Goal: Task Accomplishment & Management: Complete application form

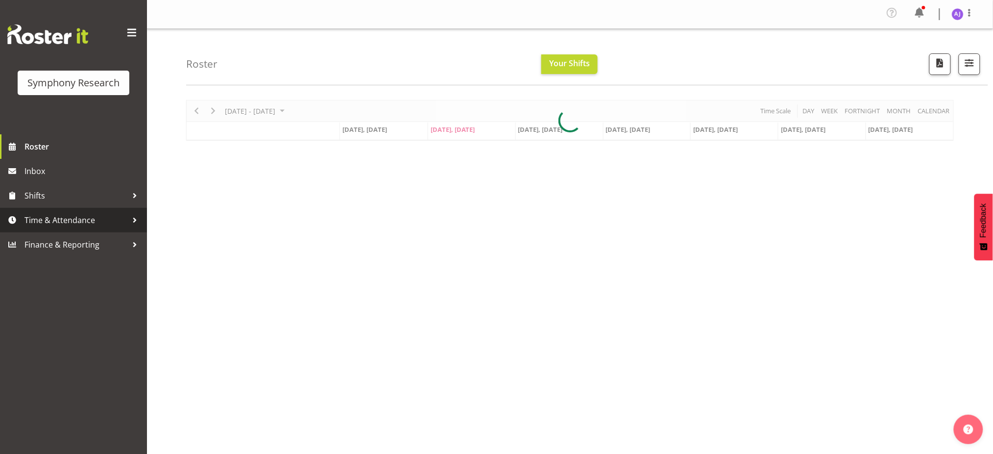
click at [50, 220] on span "Time & Attendance" at bounding box center [75, 220] width 103 height 15
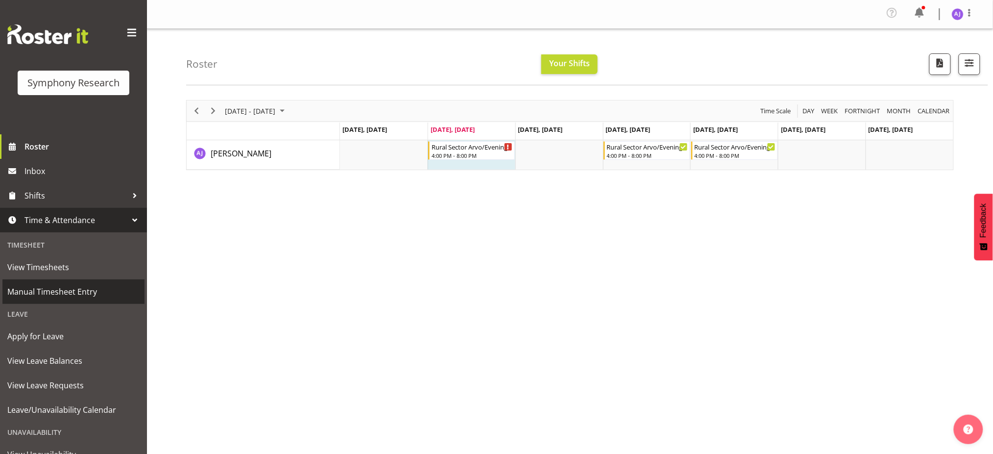
click at [34, 296] on span "Manual Timesheet Entry" at bounding box center [73, 291] width 132 height 15
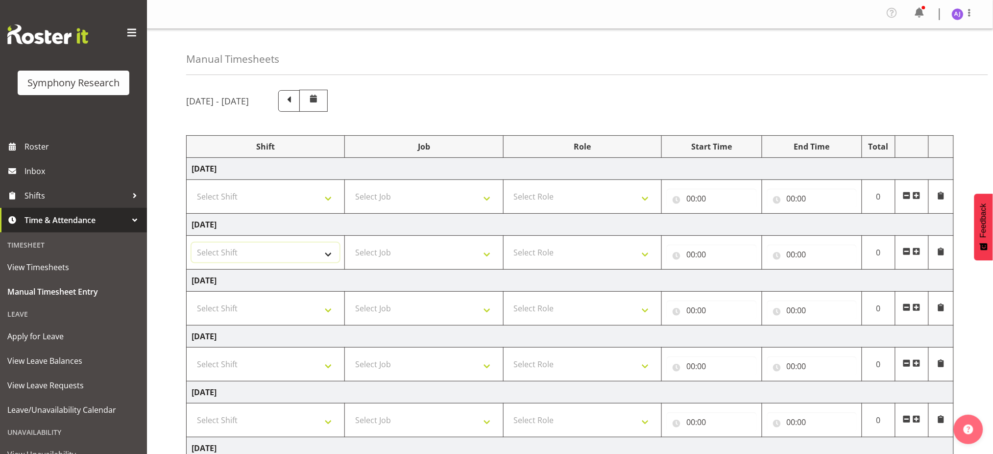
click at [295, 257] on select "Select Shift !!Weekend Residential (Roster IT Shift Label) *Business 9/10am ~ 4…" at bounding box center [266, 253] width 148 height 20
click at [316, 243] on select "Select Shift !!Weekend Residential (Roster IT Shift Label) *Business 9/10am ~ 4…" at bounding box center [266, 253] width 148 height 20
select select "48116"
click at [192, 243] on select "Select Shift !!Weekend Residential (Roster IT Shift Label) *Business 9/10am ~ 4…" at bounding box center [266, 253] width 148 height 20
drag, startPoint x: 383, startPoint y: 255, endPoint x: 383, endPoint y: 261, distance: 5.9
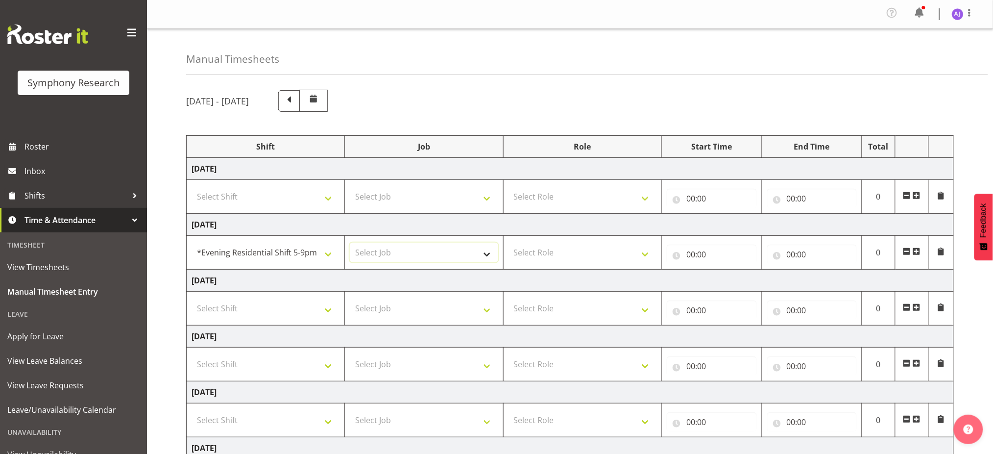
click at [383, 255] on select "Select Job 550060 IF Admin 553492 World Poll Aus Wave 2 Main 2025 553493 World …" at bounding box center [424, 253] width 148 height 20
select select "10587"
click at [350, 243] on select "Select Job 550060 IF Admin 553492 World Poll Aus Wave 2 Main 2025 553493 World …" at bounding box center [424, 253] width 148 height 20
click at [560, 259] on select "Select Role Briefing Interviewing" at bounding box center [583, 253] width 148 height 20
select select "297"
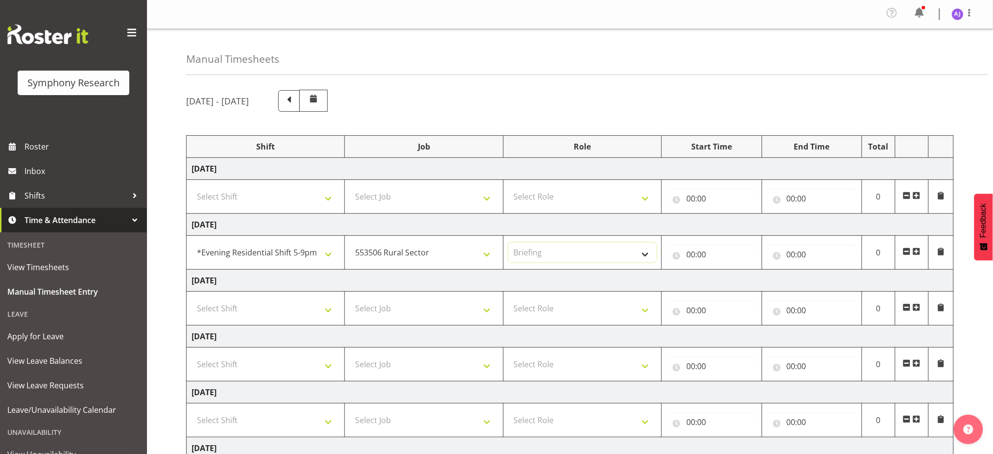
click at [509, 243] on select "Select Role Briefing Interviewing" at bounding box center [583, 253] width 148 height 20
click at [690, 254] on input "00:00" at bounding box center [712, 254] width 90 height 20
click at [735, 284] on select "00 01 02 03 04 05 06 07 08 09 10 11 12 13 14 15 16 17 18 19 20 21 22 23" at bounding box center [734, 280] width 22 height 20
select select "16"
click at [723, 270] on select "00 01 02 03 04 05 06 07 08 09 10 11 12 13 14 15 16 17 18 19 20 21 22 23" at bounding box center [734, 280] width 22 height 20
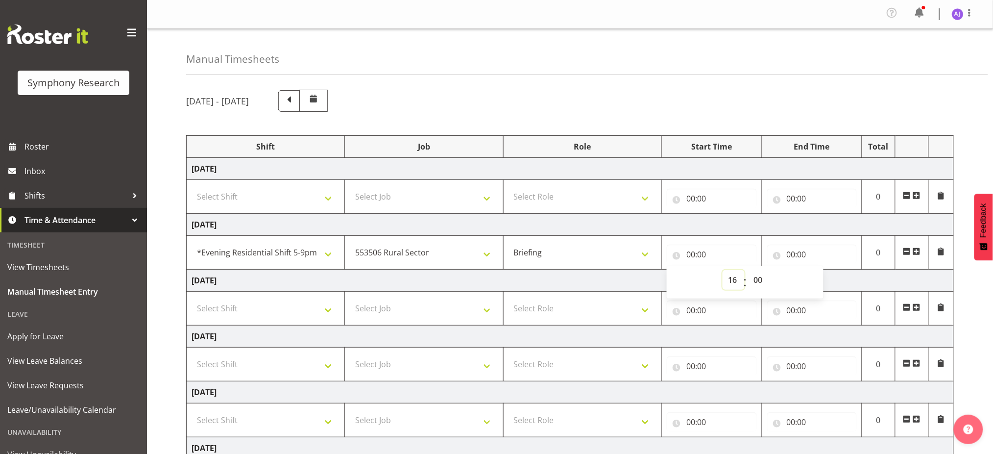
type input "16:00"
click at [788, 256] on input "00:00" at bounding box center [812, 254] width 90 height 20
click at [829, 279] on select "00 01 02 03 04 05 06 07 08 09 10 11 12 13 14 15 16 17 18 19 20 21 22 23" at bounding box center [834, 280] width 22 height 20
select select "16"
click at [823, 270] on select "00 01 02 03 04 05 06 07 08 09 10 11 12 13 14 15 16 17 18 19 20 21 22 23" at bounding box center [834, 280] width 22 height 20
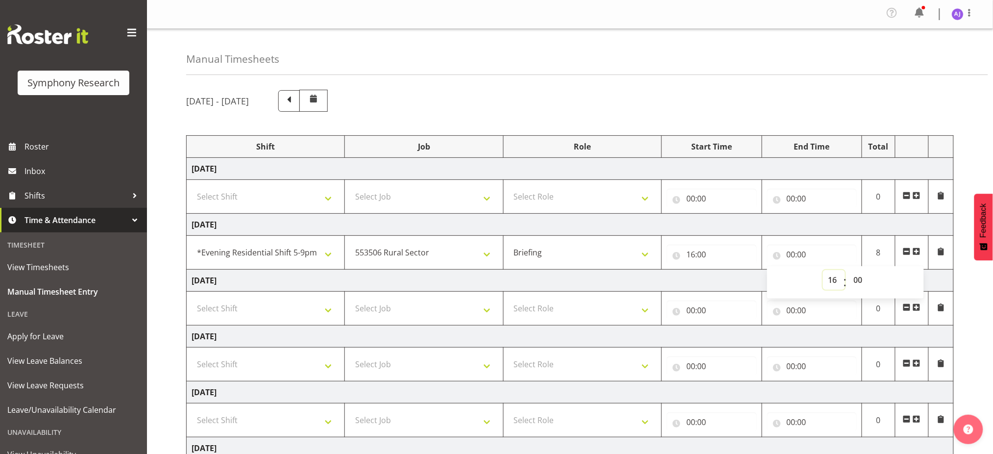
type input "16:00"
click at [857, 278] on select "00 01 02 03 04 05 06 07 08 09 10 11 12 13 14 15 16 17 18 19 20 21 22 23 24 25 2…" at bounding box center [860, 280] width 22 height 20
click at [794, 255] on input "16:00" at bounding box center [812, 254] width 90 height 20
click at [833, 282] on select "00 01 02 03 04 05 06 07 08 09 10 11 12 13 14 15 16 17 18 19 20 21 22 23" at bounding box center [834, 280] width 22 height 20
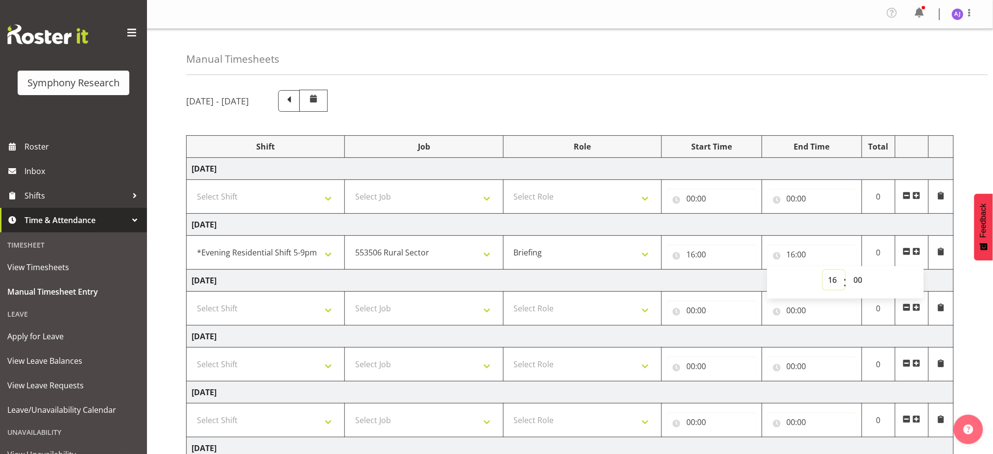
select select "17"
click at [823, 270] on select "00 01 02 03 04 05 06 07 08 09 10 11 12 13 14 15 16 17 18 19 20 21 22 23" at bounding box center [834, 280] width 22 height 20
type input "17:00"
click at [920, 249] on span at bounding box center [917, 251] width 8 height 8
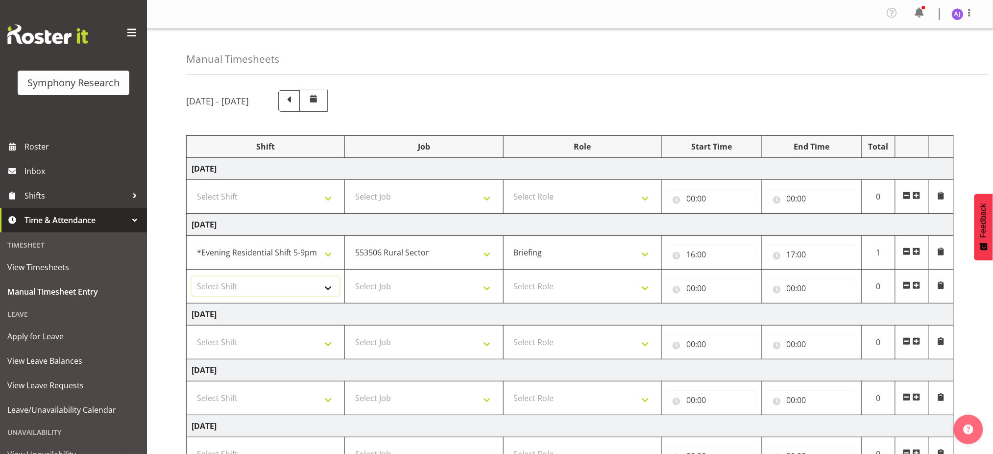
click at [312, 290] on select "Select Shift !!Weekend Residential (Roster IT Shift Label) *Business 9/10am ~ 4…" at bounding box center [266, 286] width 148 height 20
select select "48116"
click at [192, 276] on select "Select Shift !!Weekend Residential (Roster IT Shift Label) *Business 9/10am ~ 4…" at bounding box center [266, 286] width 148 height 20
click at [430, 292] on select "Select Job 550060 IF Admin 553492 World Poll Aus Wave 2 Main 2025 553493 World …" at bounding box center [424, 286] width 148 height 20
select select "10587"
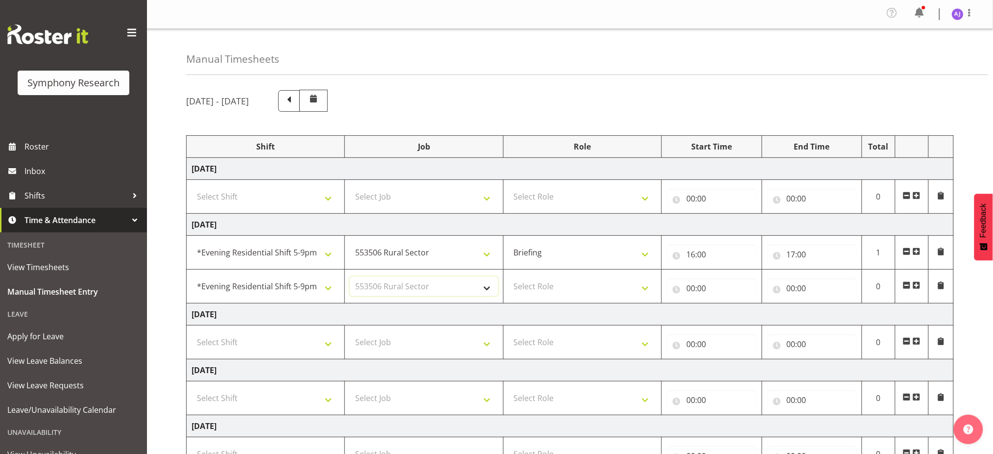
click at [350, 276] on select "Select Job 550060 IF Admin 553492 World Poll Aus Wave 2 Main 2025 553493 World …" at bounding box center [424, 286] width 148 height 20
click at [555, 287] on select "Select Role Briefing Interviewing" at bounding box center [583, 286] width 148 height 20
select select "47"
click at [509, 276] on select "Select Role Briefing Interviewing" at bounding box center [583, 286] width 148 height 20
click at [688, 288] on input "00:00" at bounding box center [712, 288] width 90 height 20
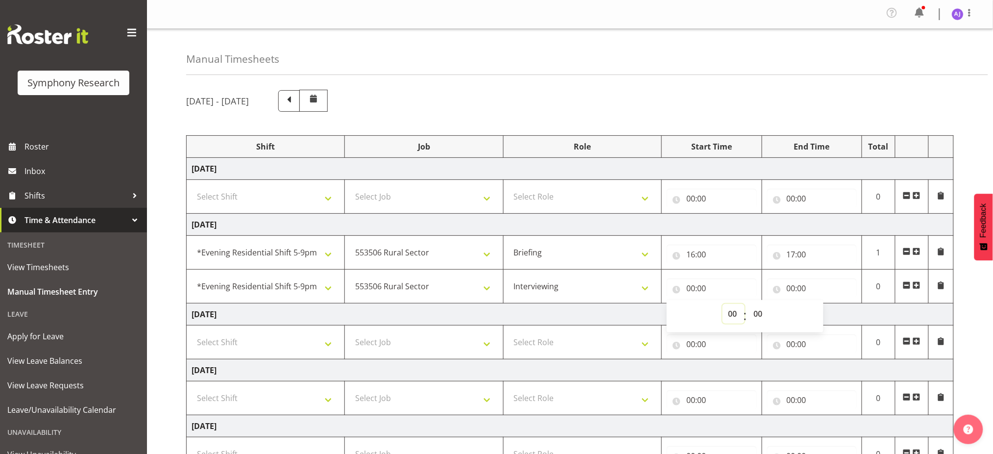
click at [732, 316] on select "00 01 02 03 04 05 06 07 08 09 10 11 12 13 14 15 16 17 18 19 20 21 22 23" at bounding box center [734, 314] width 22 height 20
select select "17"
click at [723, 304] on select "00 01 02 03 04 05 06 07 08 09 10 11 12 13 14 15 16 17 18 19 20 21 22 23" at bounding box center [734, 314] width 22 height 20
type input "17:00"
click at [790, 288] on input "00:00" at bounding box center [812, 288] width 90 height 20
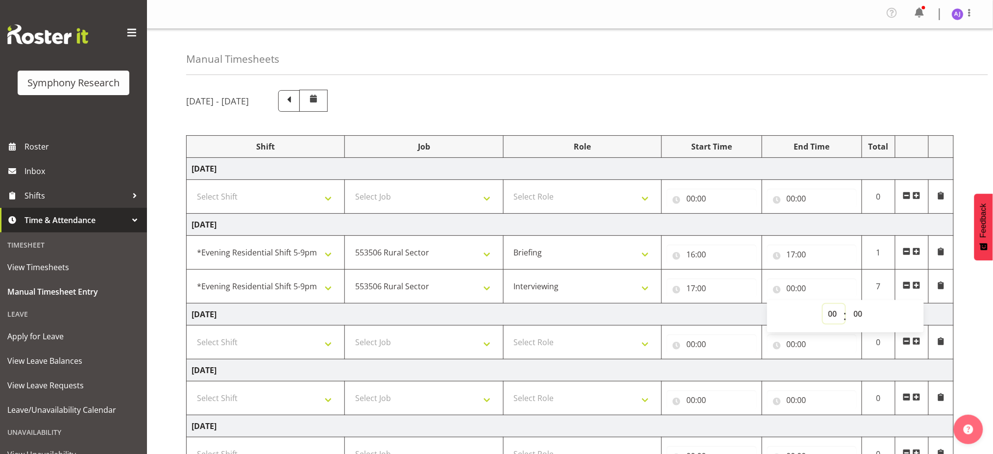
click at [832, 317] on select "00 01 02 03 04 05 06 07 08 09 10 11 12 13 14 15 16 17 18 19 20 21 22 23" at bounding box center [834, 314] width 22 height 20
select select "20"
click at [823, 304] on select "00 01 02 03 04 05 06 07 08 09 10 11 12 13 14 15 16 17 18 19 20 21 22 23" at bounding box center [834, 314] width 22 height 20
type input "20:00"
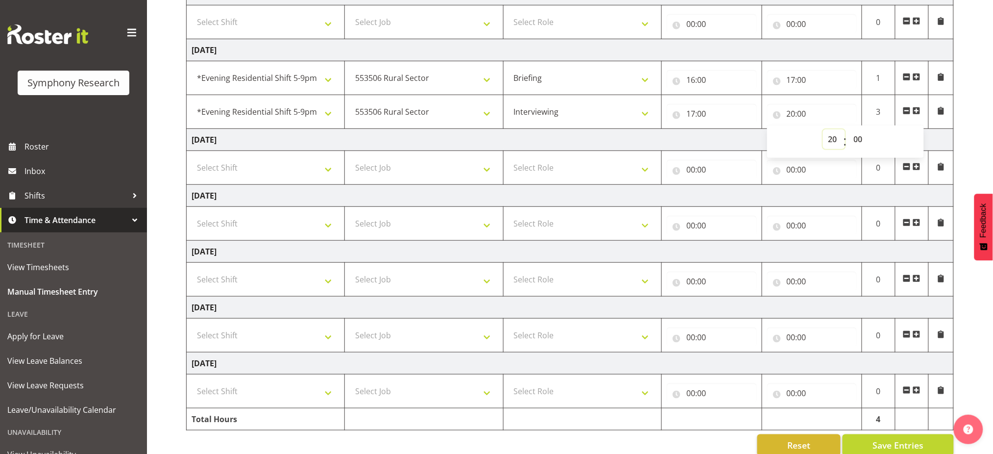
scroll to position [194, 0]
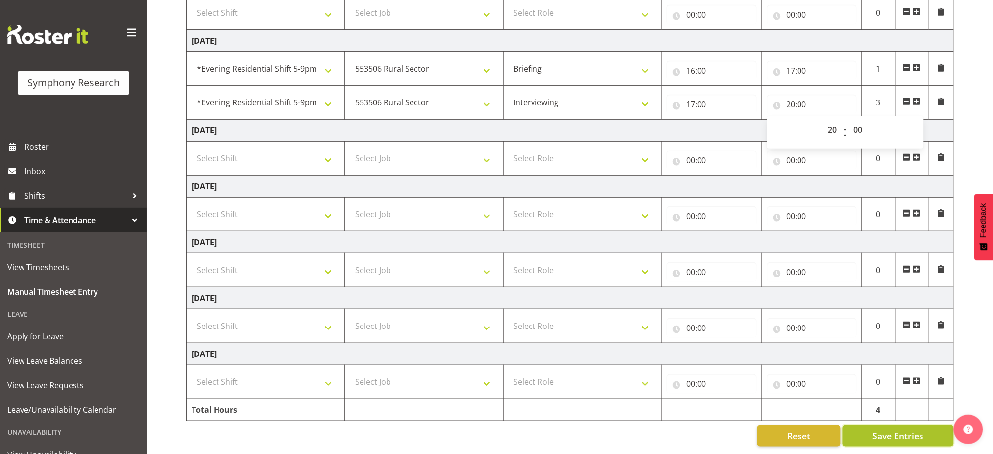
click at [898, 429] on span "Save Entries" at bounding box center [898, 435] width 51 height 13
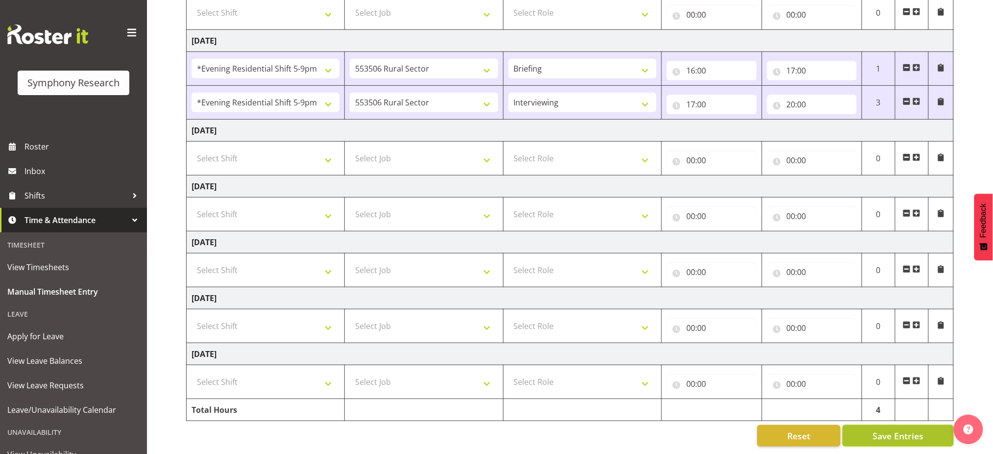
click at [903, 429] on span "Save Entries" at bounding box center [898, 435] width 51 height 13
